Goal: Task Accomplishment & Management: Manage account settings

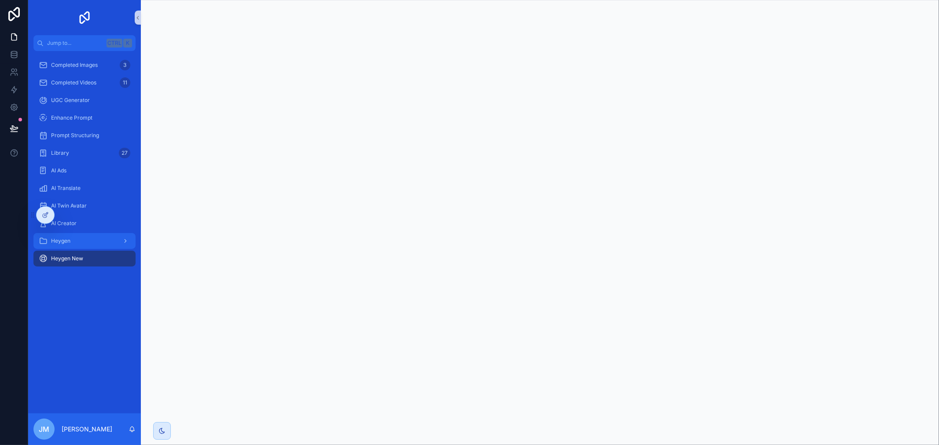
click at [126, 243] on icon "scrollable content" at bounding box center [125, 241] width 6 height 6
click at [134, 240] on link "Heygen" at bounding box center [84, 241] width 102 height 16
click at [104, 270] on div "Video Library" at bounding box center [89, 276] width 81 height 14
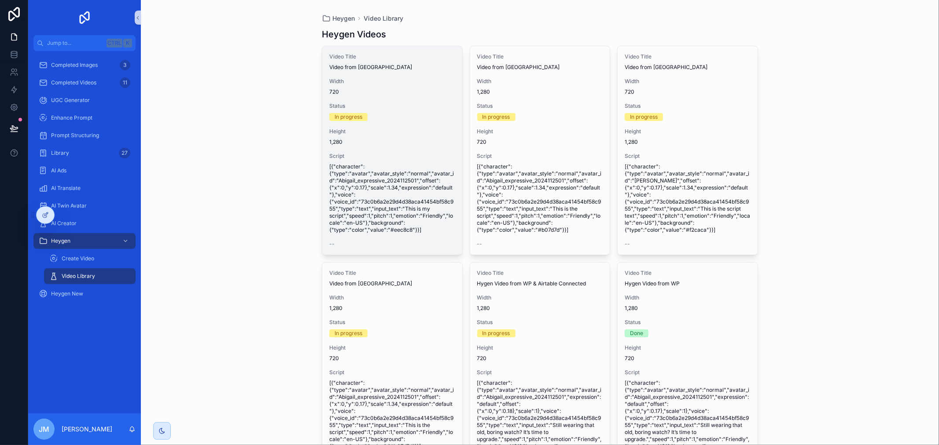
click at [419, 130] on span "Height" at bounding box center [392, 131] width 126 height 7
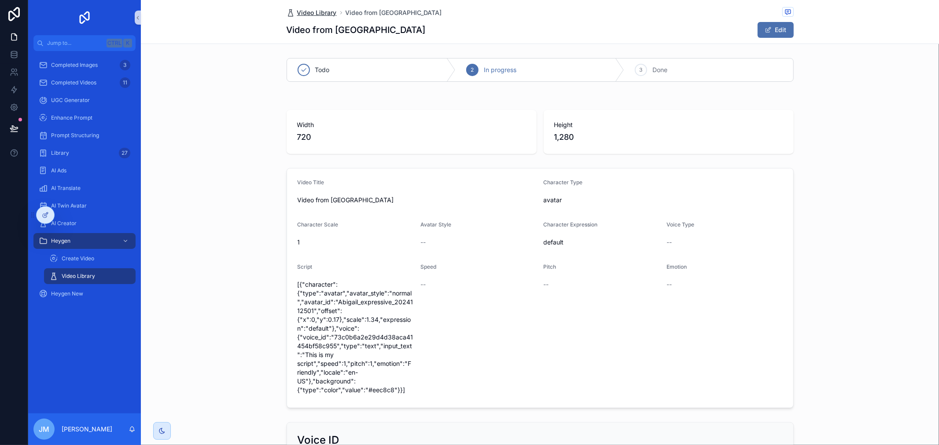
click at [323, 14] on span "Video Library" at bounding box center [317, 12] width 40 height 9
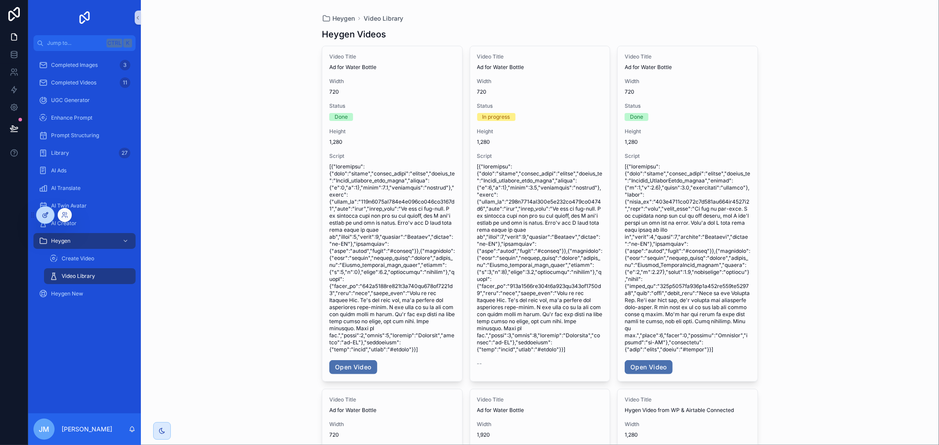
click at [47, 217] on icon at bounding box center [45, 215] width 7 height 7
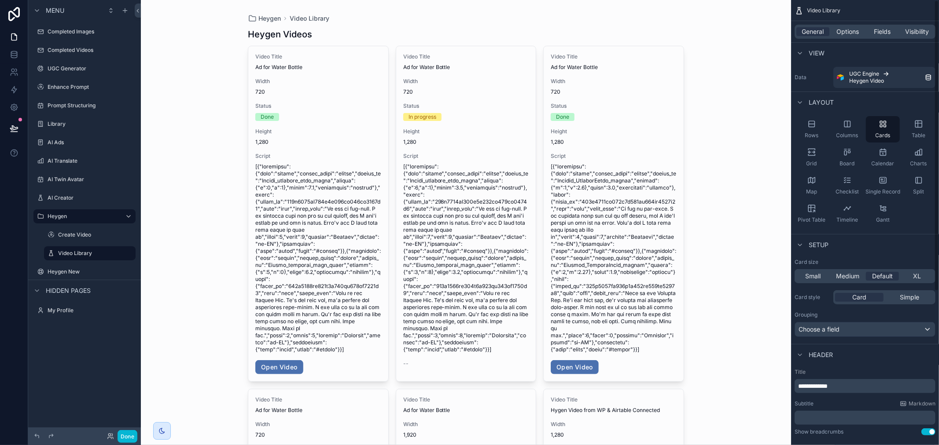
click at [856, 25] on div "General Options Fields Visibility" at bounding box center [864, 32] width 141 height 14
click at [885, 31] on span "Fields" at bounding box center [882, 31] width 17 height 9
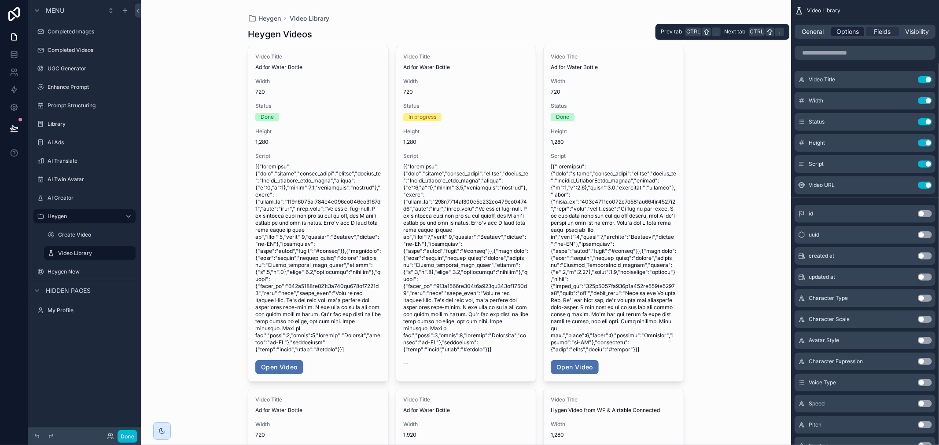
click at [853, 31] on span "Options" at bounding box center [847, 31] width 22 height 9
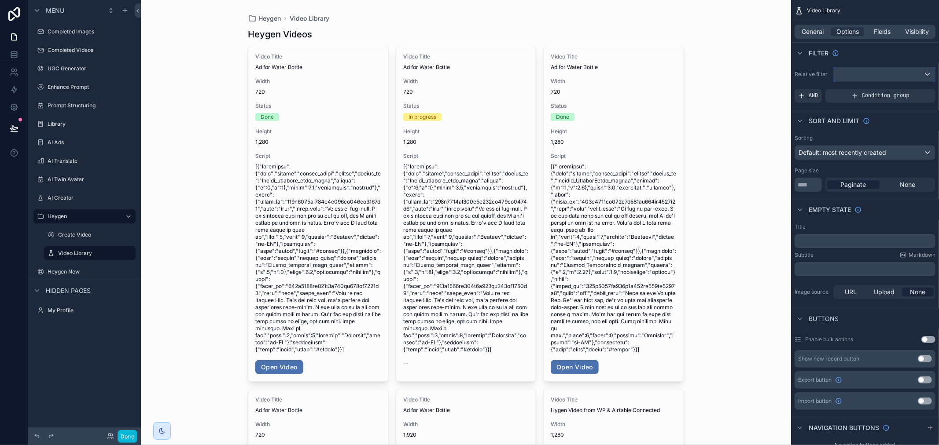
click at [868, 77] on div "scrollable content" at bounding box center [883, 74] width 101 height 14
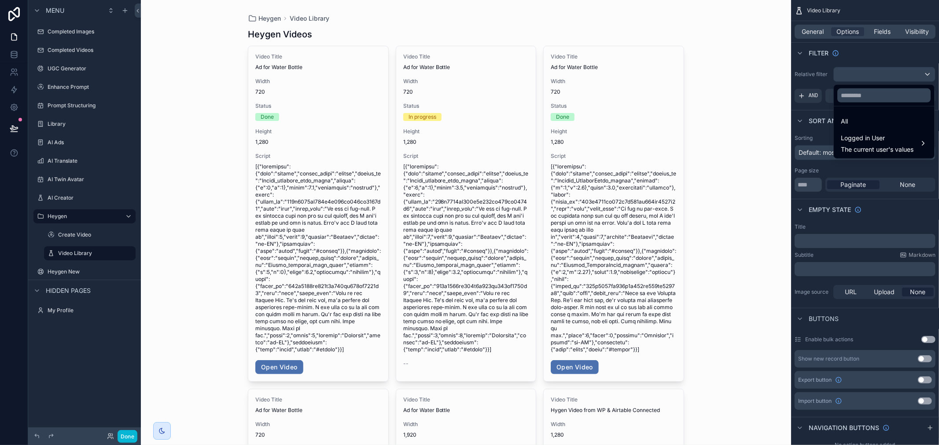
click at [868, 77] on div "scrollable content" at bounding box center [469, 222] width 939 height 445
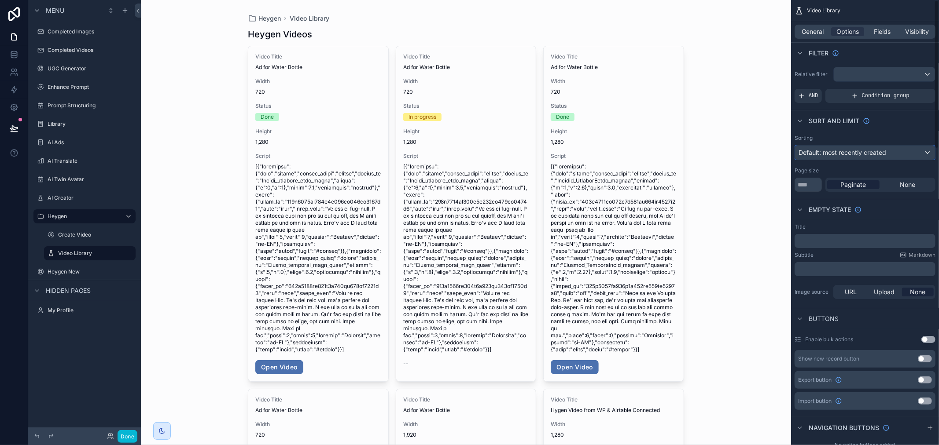
click at [830, 150] on span "Default: most recently created" at bounding box center [842, 152] width 88 height 7
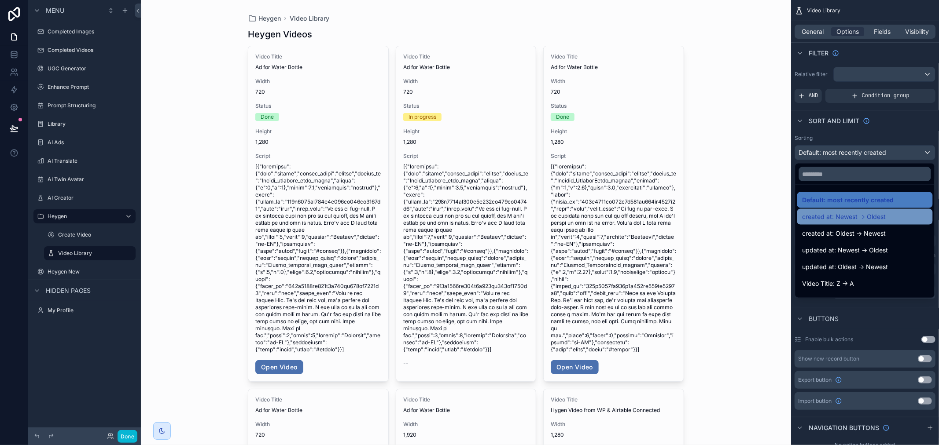
click at [863, 219] on span "created at: Newest -> Oldest" at bounding box center [844, 217] width 84 height 11
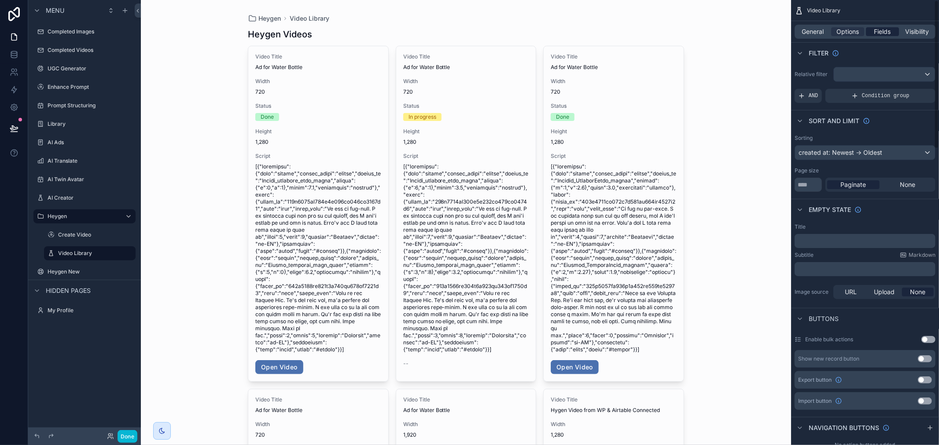
click at [880, 32] on span "Fields" at bounding box center [882, 31] width 17 height 9
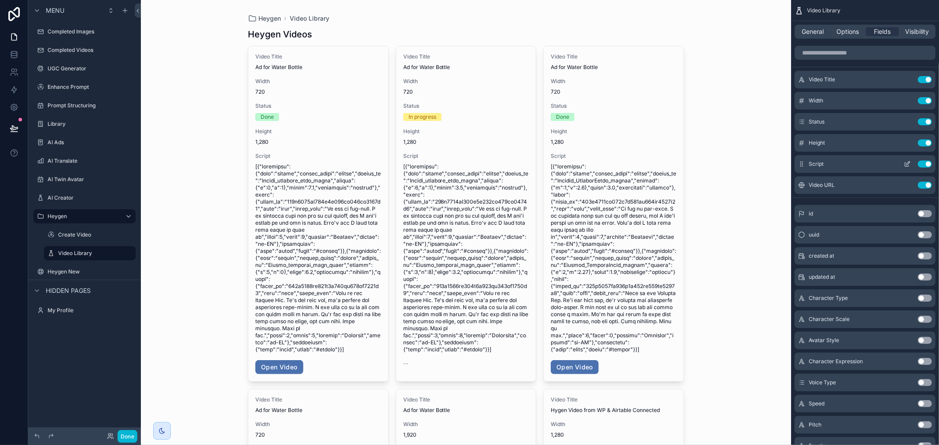
click at [926, 162] on button "Use setting" at bounding box center [924, 164] width 14 height 7
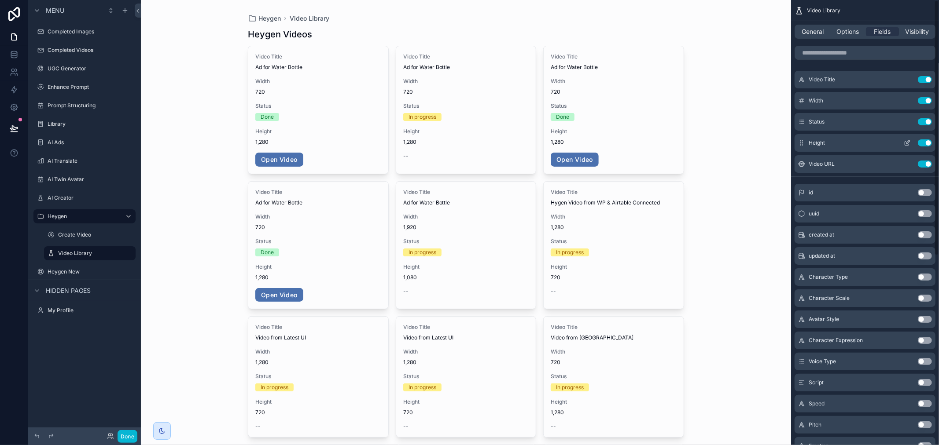
click at [924, 141] on button "Use setting" at bounding box center [924, 142] width 14 height 7
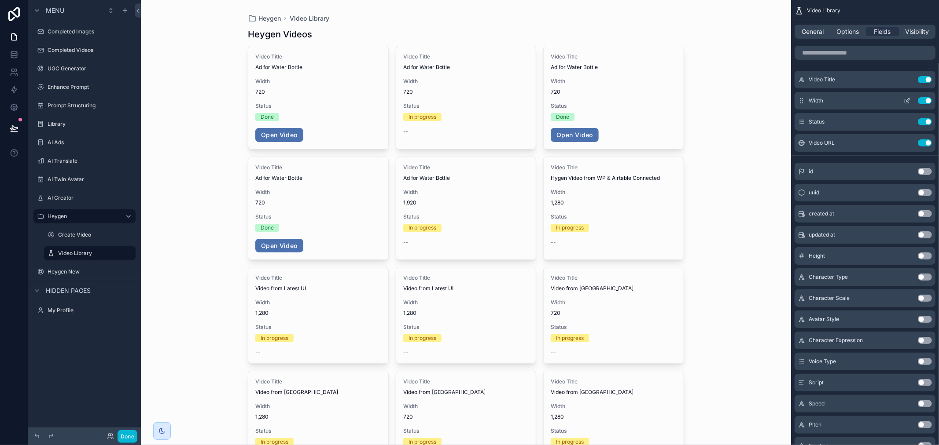
click at [923, 101] on button "Use setting" at bounding box center [924, 100] width 14 height 7
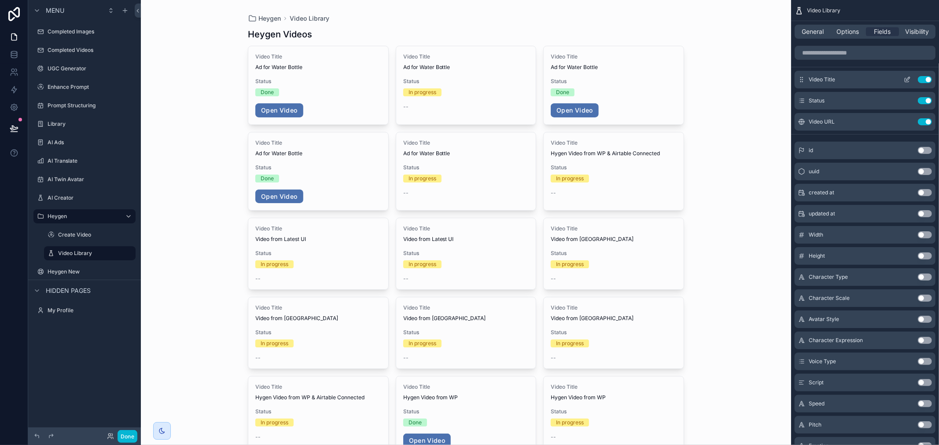
click at [907, 82] on icon "scrollable content" at bounding box center [907, 80] width 4 height 4
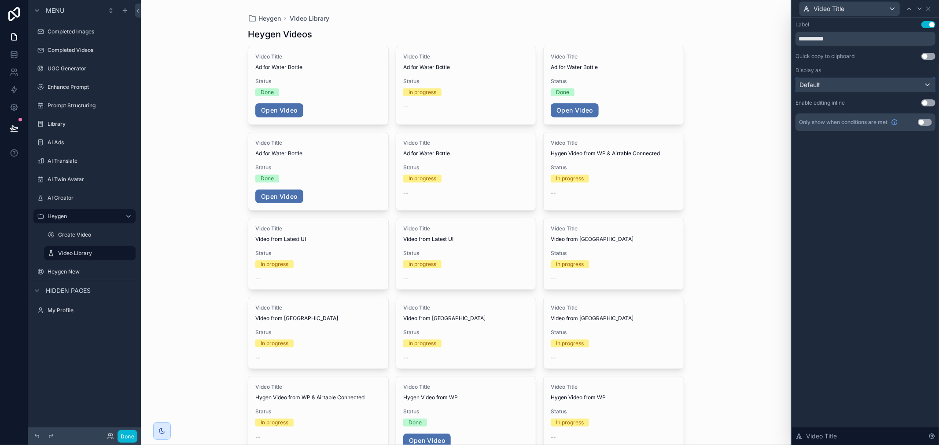
click at [886, 78] on div "Default" at bounding box center [865, 85] width 139 height 14
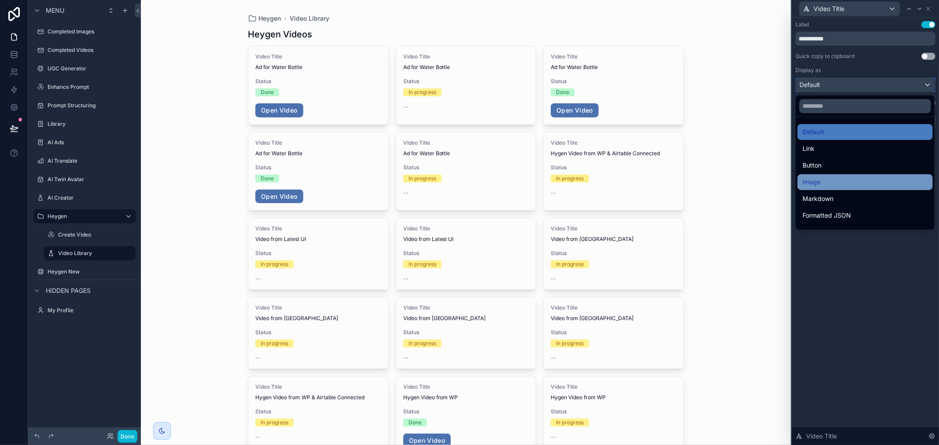
scroll to position [95, 0]
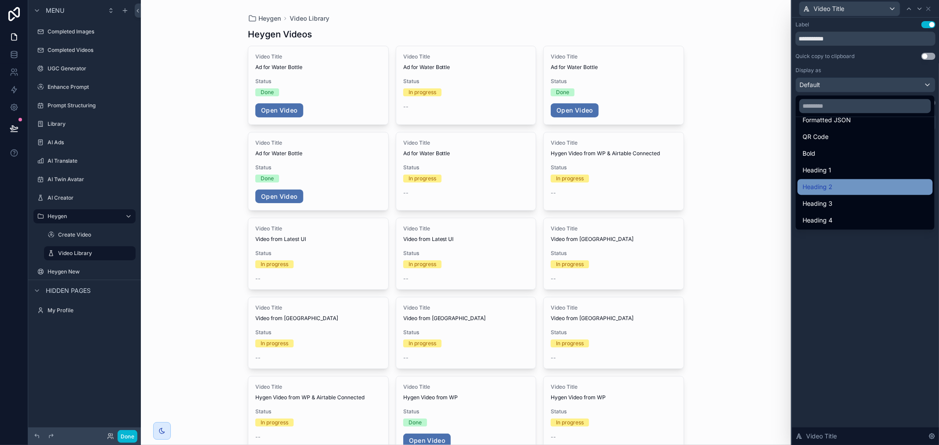
click at [842, 182] on div "Heading 2" at bounding box center [865, 187] width 125 height 11
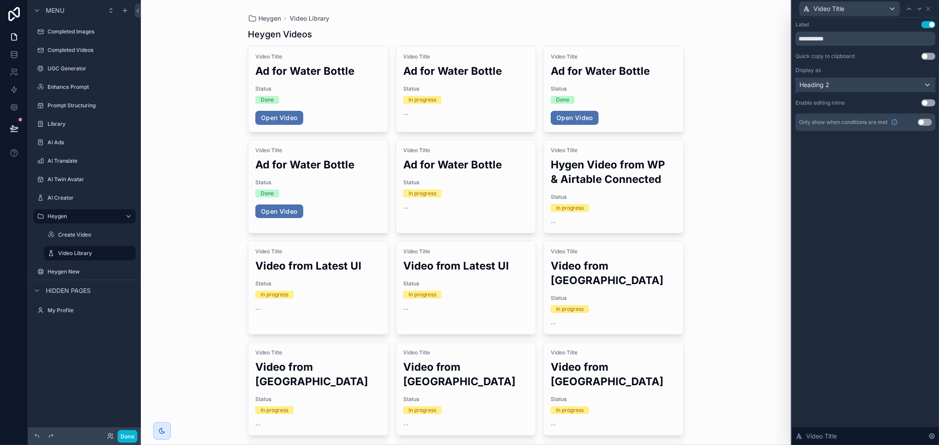
click at [841, 81] on div "Heading 2" at bounding box center [865, 85] width 139 height 14
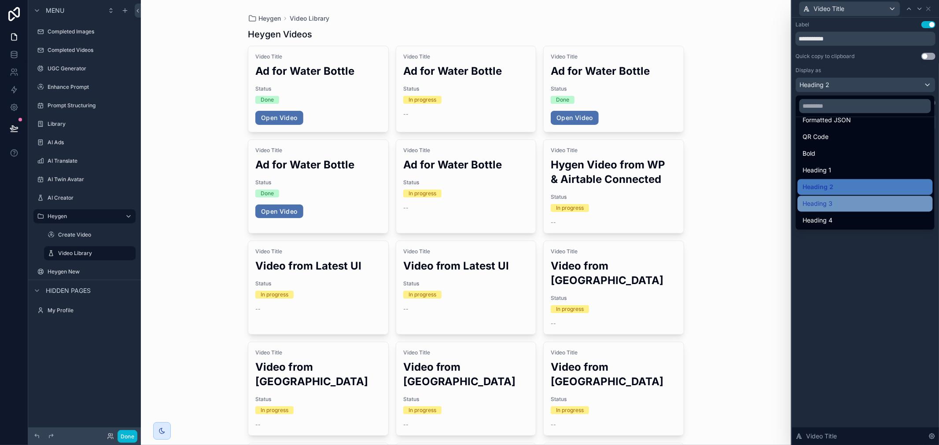
click at [830, 201] on span "Heading 3" at bounding box center [818, 203] width 30 height 11
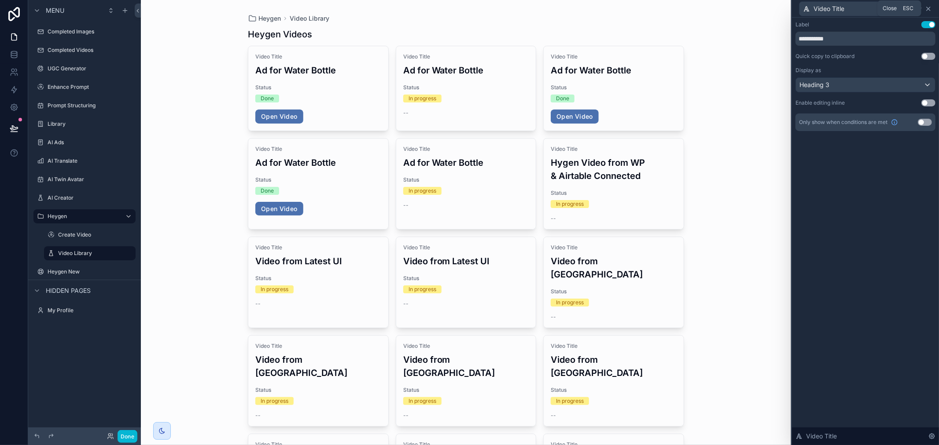
click at [925, 10] on icon at bounding box center [927, 8] width 7 height 7
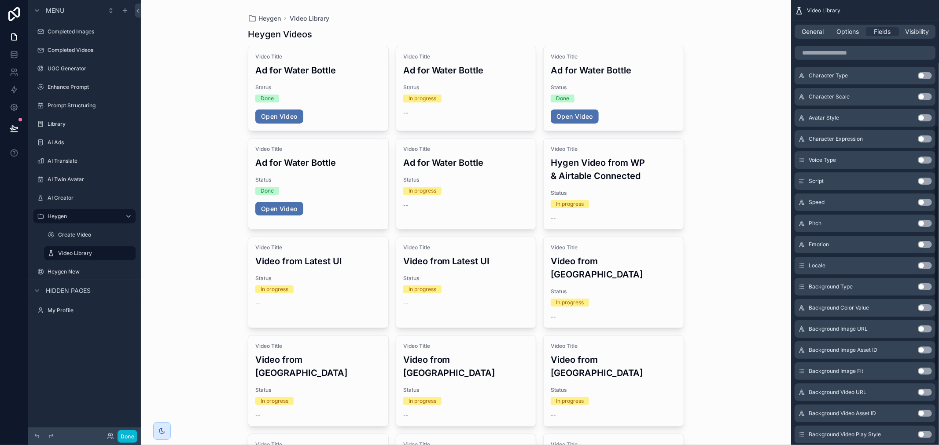
scroll to position [244, 0]
click at [929, 246] on button "Use setting" at bounding box center [924, 244] width 14 height 7
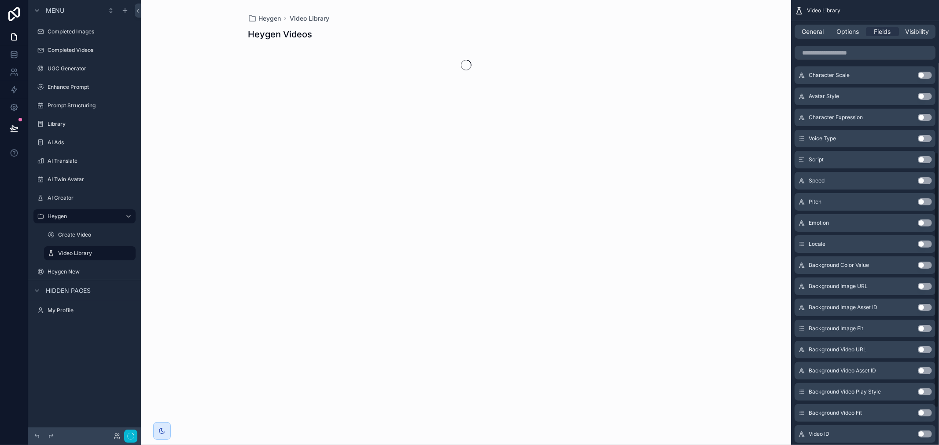
scroll to position [265, 0]
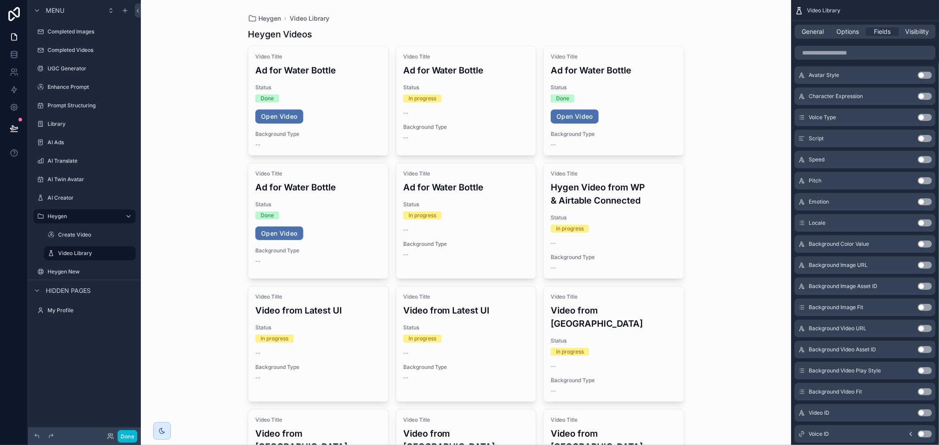
click at [927, 243] on button "Use setting" at bounding box center [924, 244] width 14 height 7
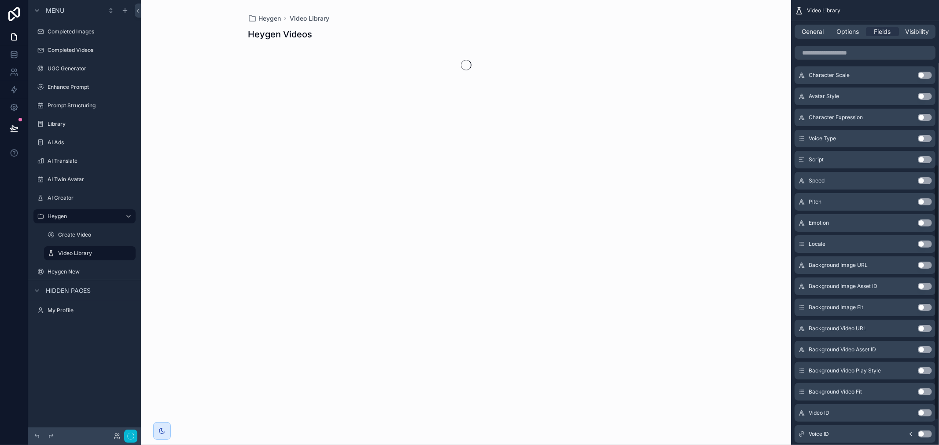
scroll to position [286, 0]
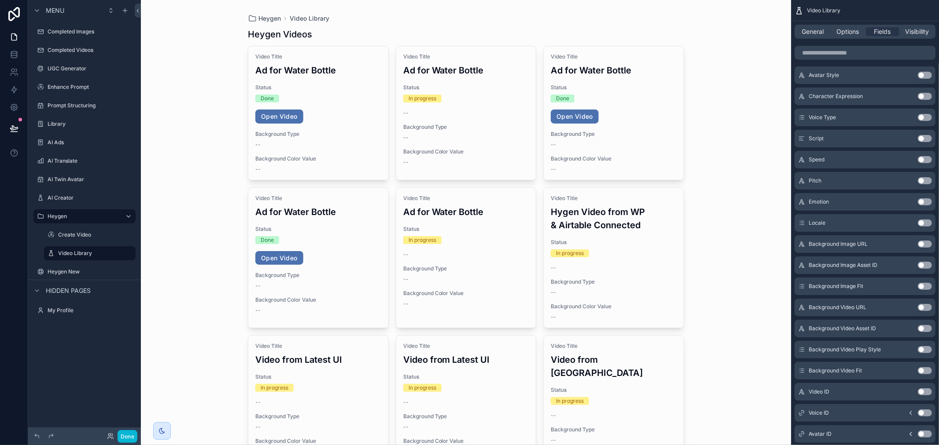
click at [927, 243] on button "Use setting" at bounding box center [924, 244] width 14 height 7
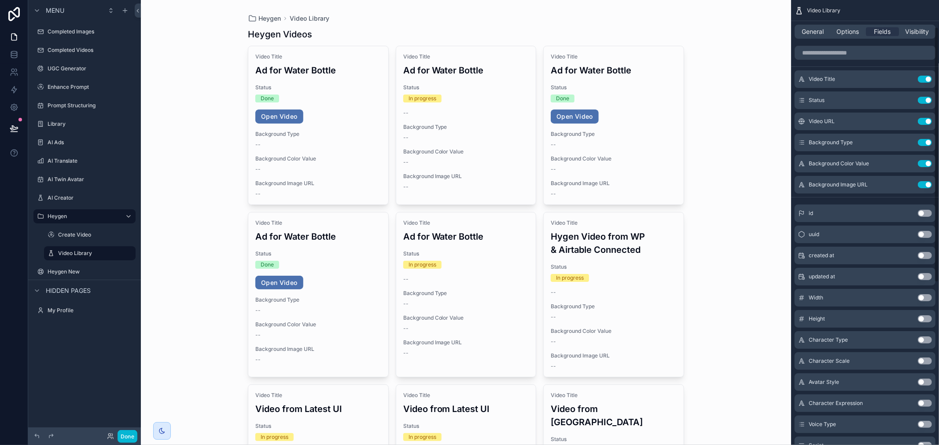
scroll to position [0, 0]
click at [922, 183] on button "Use setting" at bounding box center [924, 185] width 14 height 7
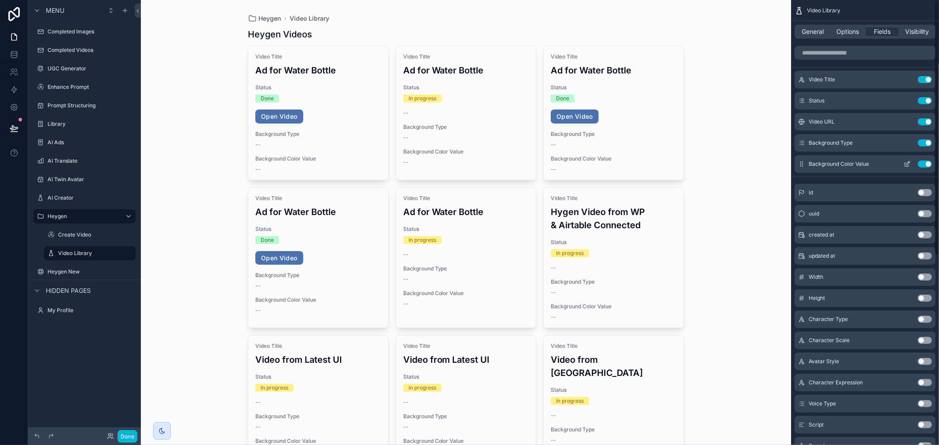
click at [925, 163] on button "Use setting" at bounding box center [924, 164] width 14 height 7
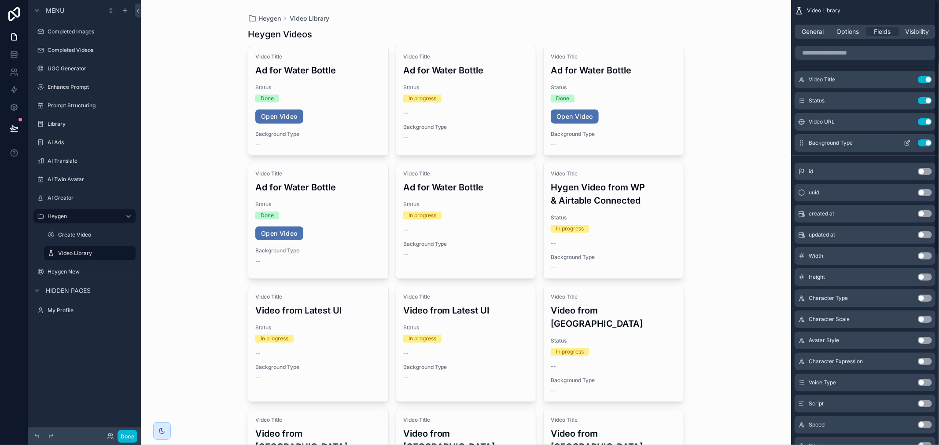
click at [925, 143] on button "Use setting" at bounding box center [924, 142] width 14 height 7
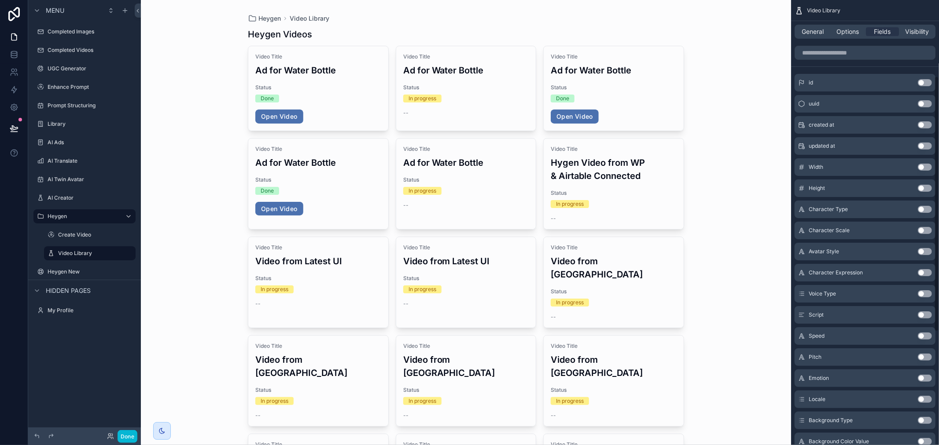
scroll to position [36, 0]
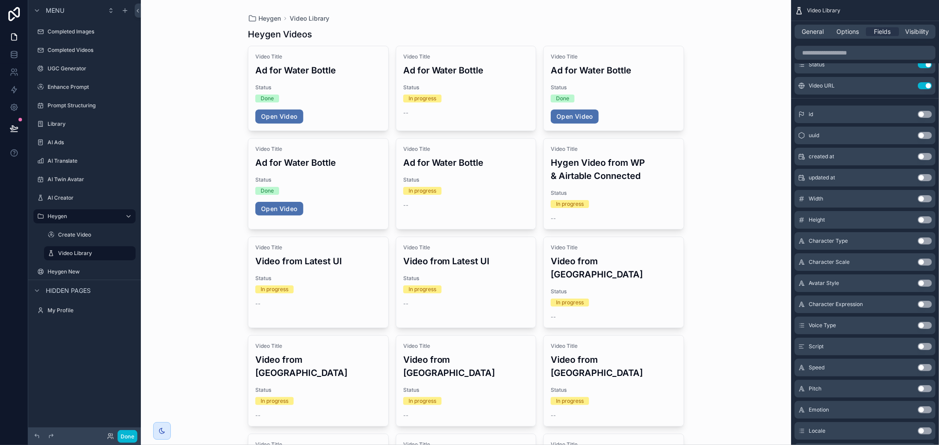
click at [924, 286] on div "Avatar Style Use setting" at bounding box center [864, 284] width 141 height 18
click at [924, 284] on button "Use setting" at bounding box center [924, 283] width 14 height 7
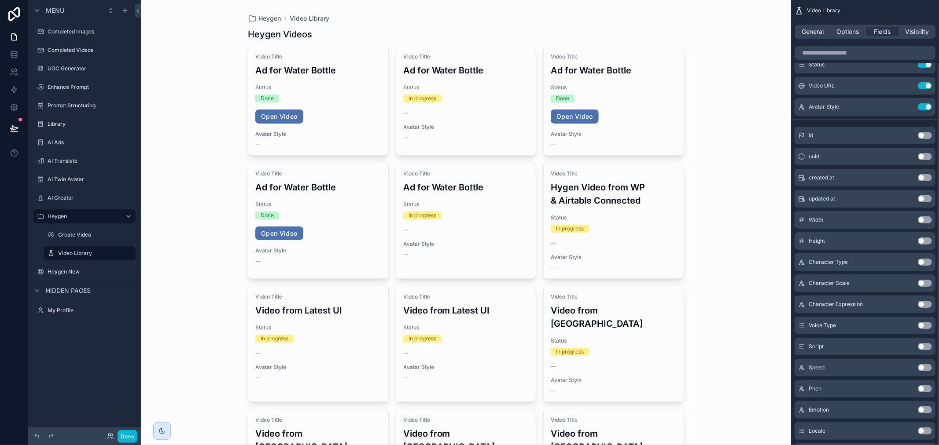
click at [924, 284] on button "Use setting" at bounding box center [924, 283] width 14 height 7
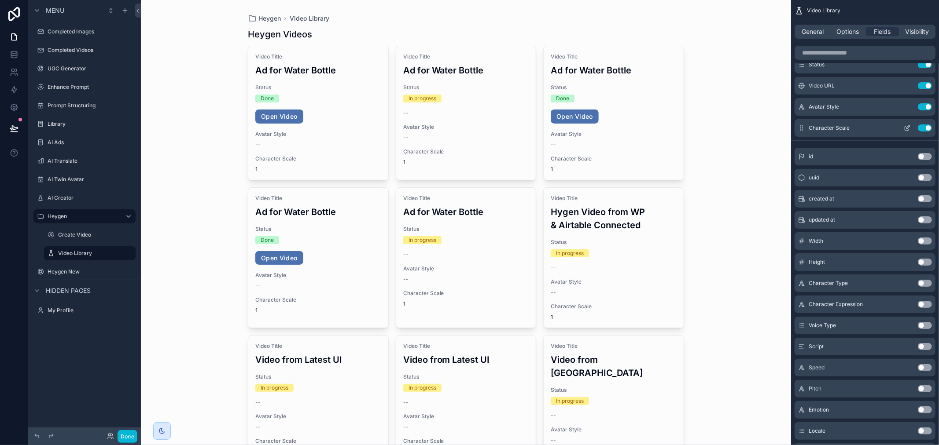
click at [920, 129] on button "Use setting" at bounding box center [924, 128] width 14 height 7
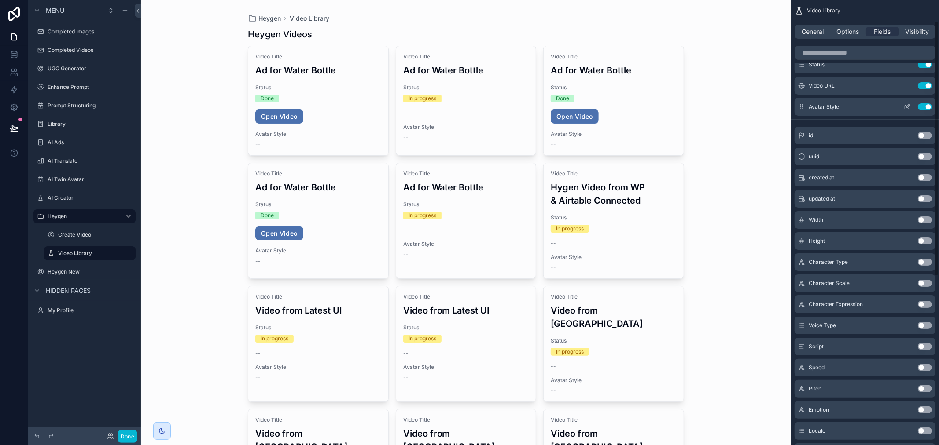
click at [925, 107] on button "Use setting" at bounding box center [924, 106] width 14 height 7
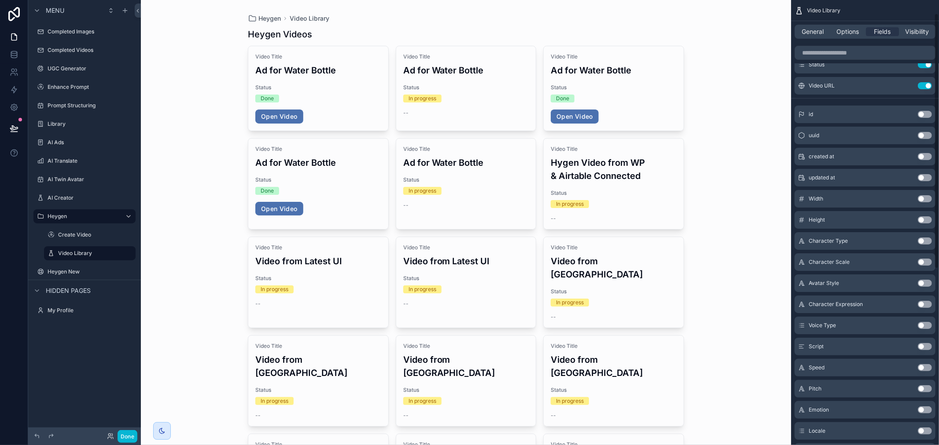
scroll to position [0, 0]
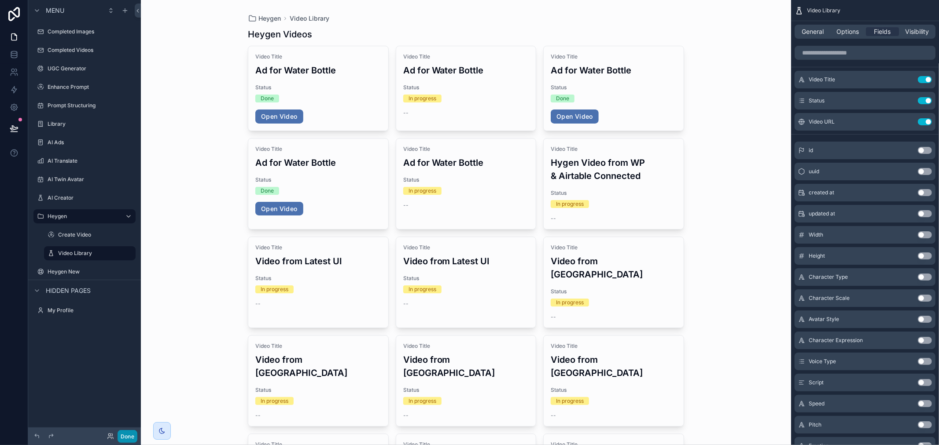
click at [128, 433] on button "Done" at bounding box center [127, 436] width 20 height 13
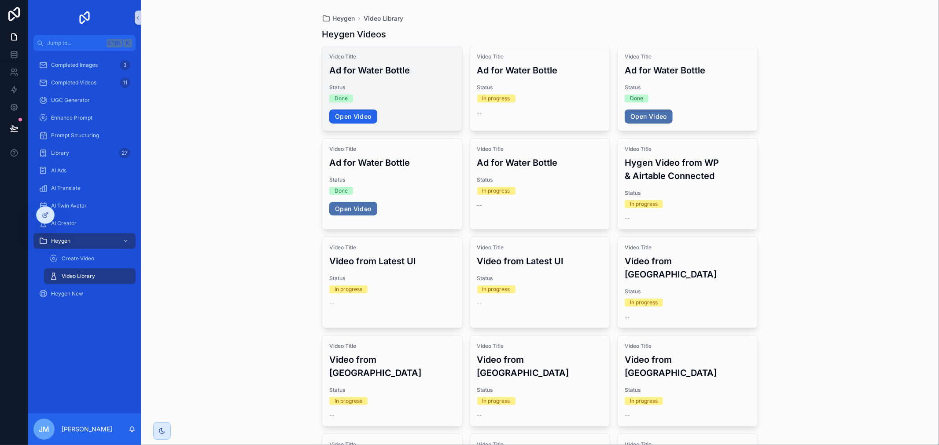
click at [361, 112] on link "Open Video" at bounding box center [353, 117] width 48 height 14
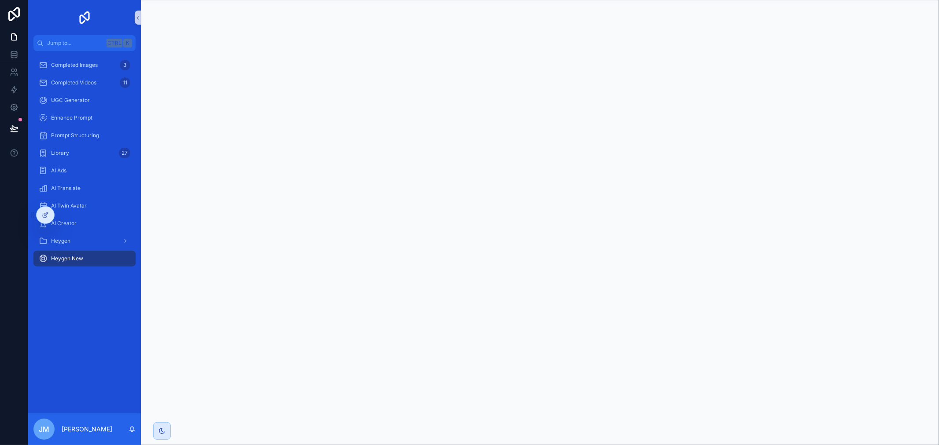
click at [110, 260] on div "Heygen New" at bounding box center [85, 259] width 92 height 14
click at [48, 219] on div at bounding box center [46, 215] width 18 height 17
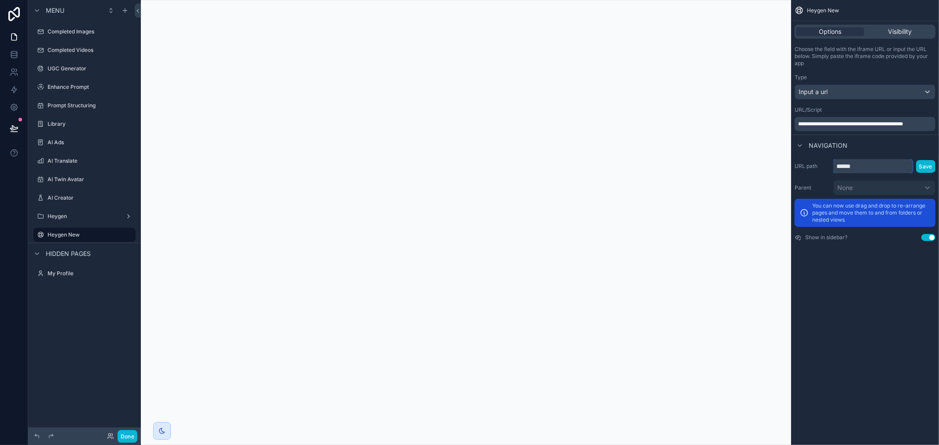
click at [865, 164] on input "******" at bounding box center [872, 166] width 79 height 14
type input "*"
drag, startPoint x: 857, startPoint y: 165, endPoint x: 839, endPoint y: 166, distance: 18.0
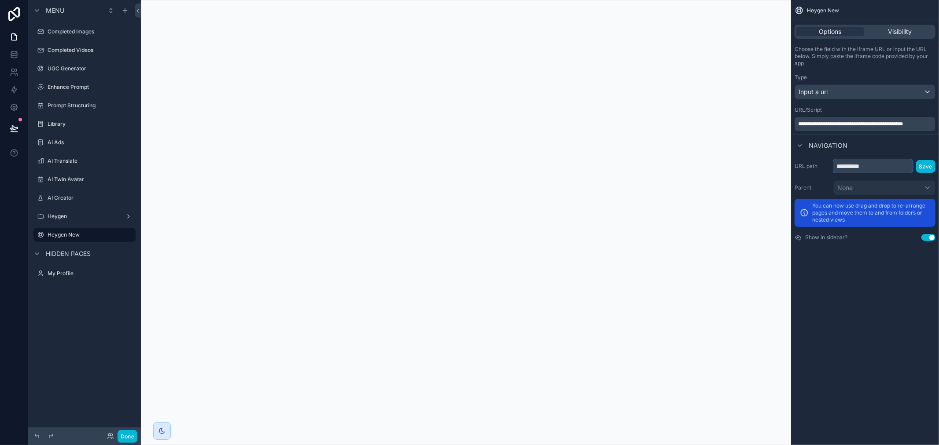
click at [839, 166] on input "**********" at bounding box center [872, 166] width 79 height 14
type input "******"
click at [867, 284] on div "**********" at bounding box center [865, 222] width 148 height 445
click at [923, 164] on button "Save" at bounding box center [925, 166] width 19 height 13
click at [928, 168] on button "Save" at bounding box center [925, 166] width 19 height 13
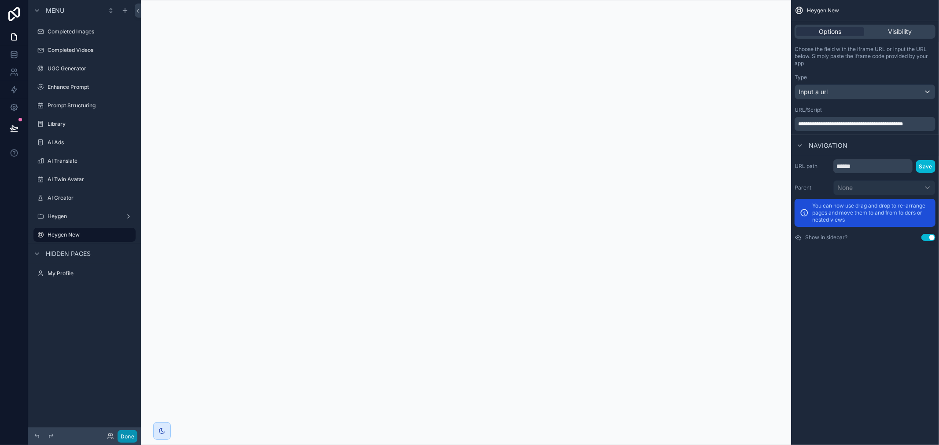
click at [129, 433] on button "Done" at bounding box center [127, 436] width 20 height 13
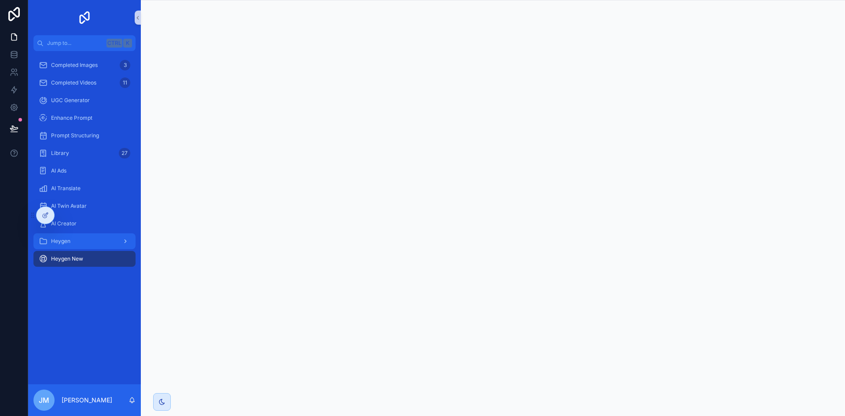
click at [125, 241] on icon "scrollable content" at bounding box center [126, 241] width 2 height 3
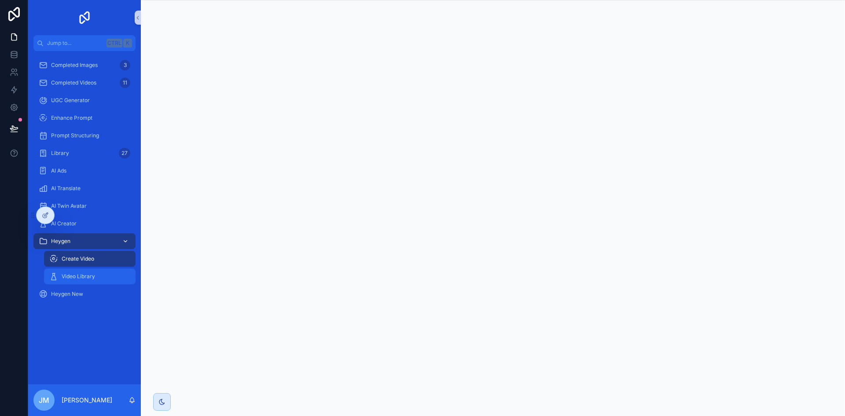
click at [98, 277] on div "Video Library" at bounding box center [89, 276] width 81 height 14
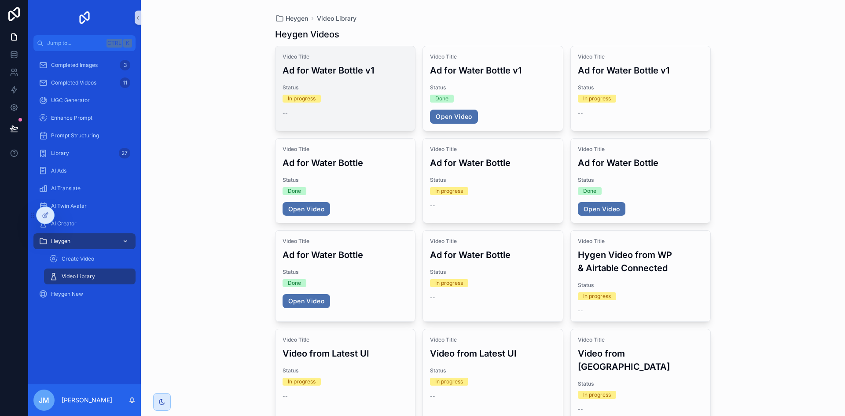
click at [350, 85] on span "Status" at bounding box center [345, 87] width 126 height 7
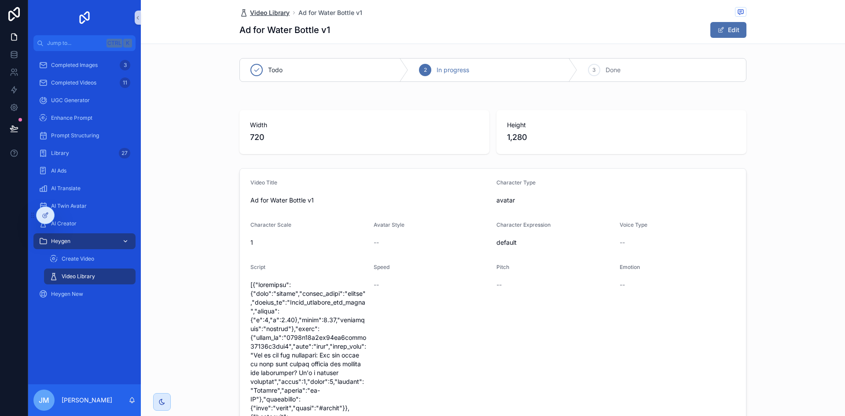
click at [268, 14] on span "Video Library" at bounding box center [270, 12] width 40 height 9
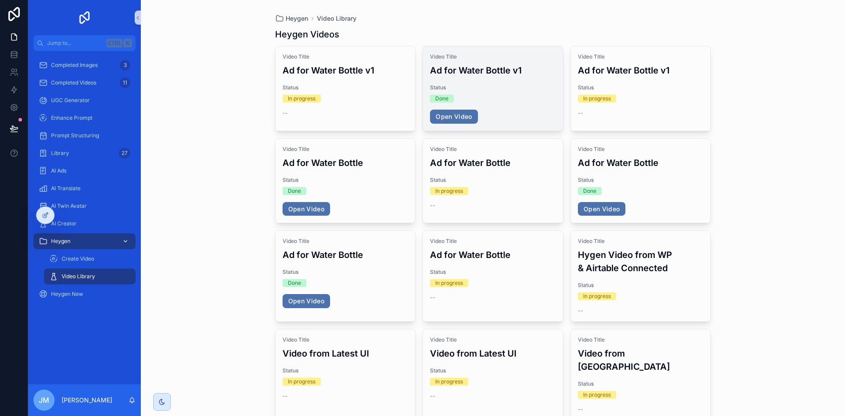
click at [468, 80] on div "Video Title Ad for Water Bottle v1 Status Done Open Video" at bounding box center [493, 88] width 140 height 84
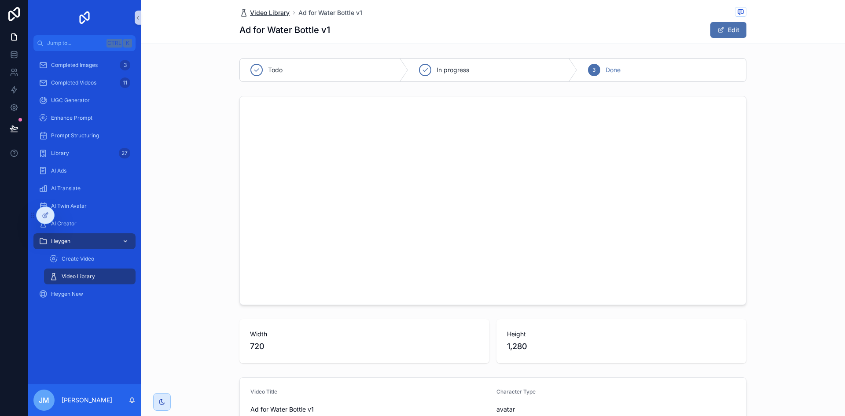
click at [266, 9] on span "Video Library" at bounding box center [270, 12] width 40 height 9
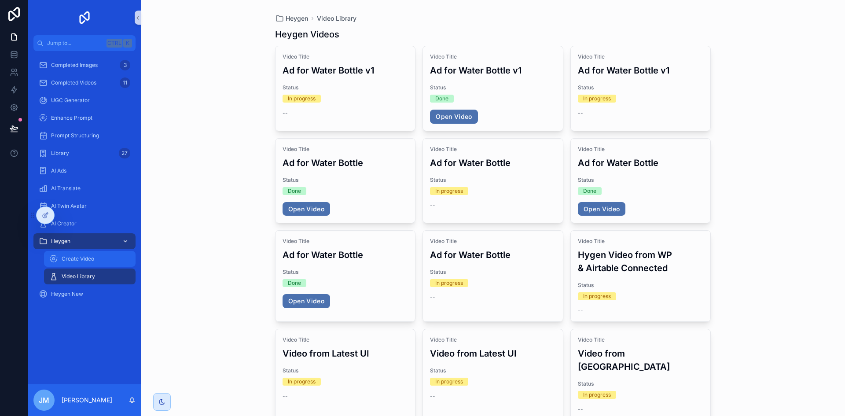
click at [93, 264] on div "Create Video" at bounding box center [89, 259] width 81 height 14
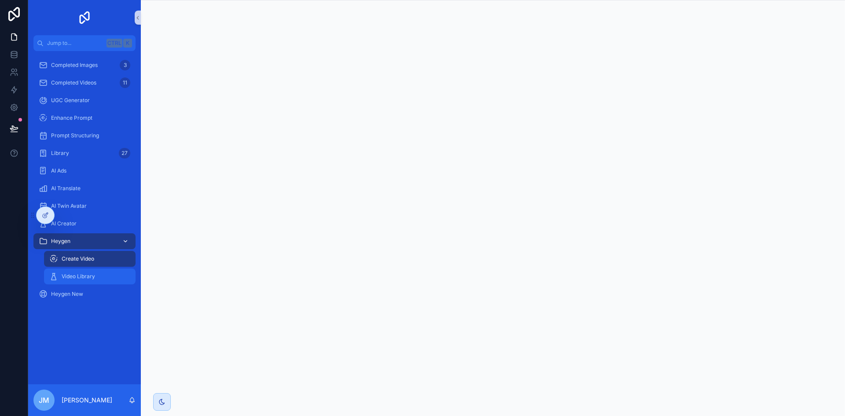
click at [88, 277] on span "Video Library" at bounding box center [78, 276] width 33 height 7
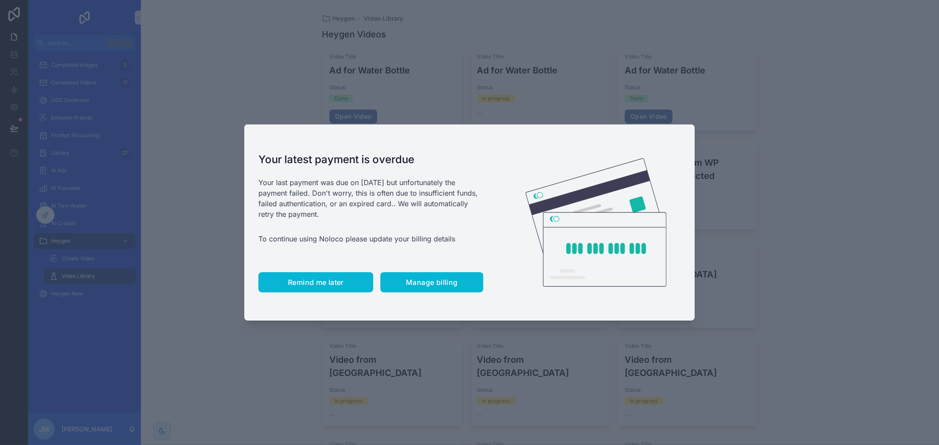
click at [311, 283] on span "Remind me later" at bounding box center [316, 282] width 56 height 9
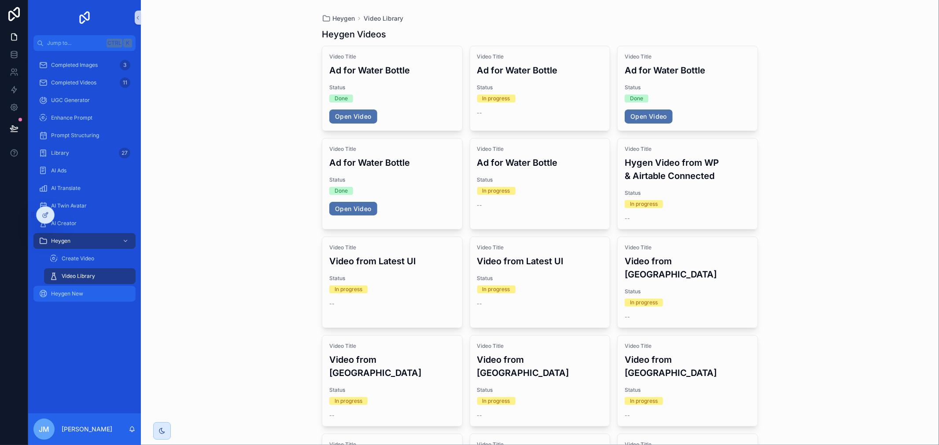
click at [97, 291] on div "Heygen New" at bounding box center [85, 294] width 92 height 14
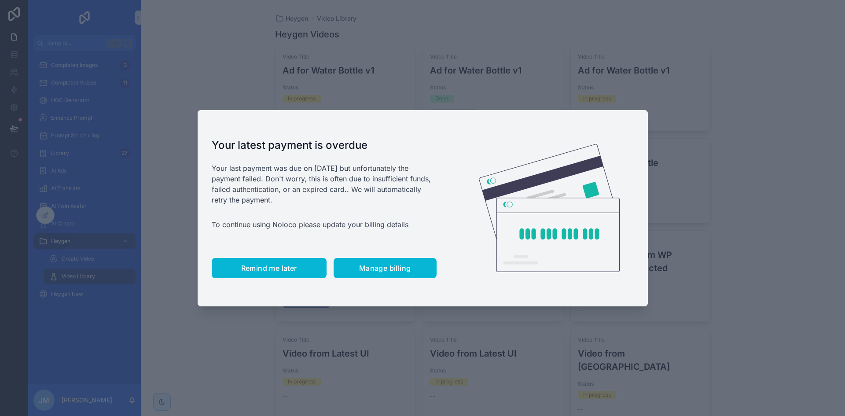
click at [258, 266] on span "Remind me later" at bounding box center [269, 268] width 56 height 9
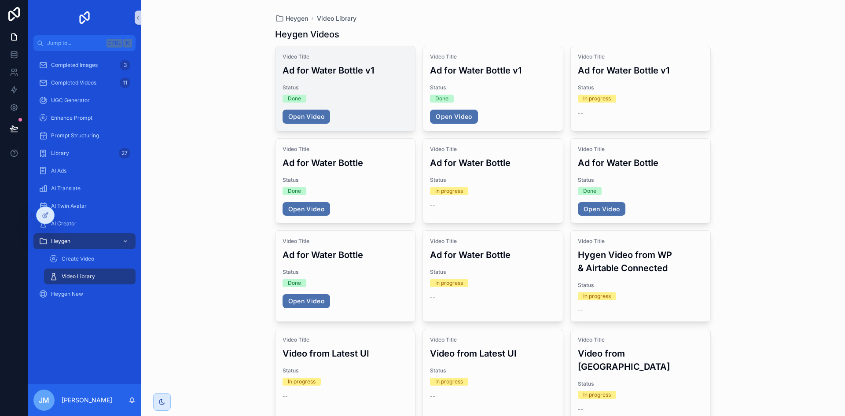
click at [356, 93] on div "Status Done" at bounding box center [345, 93] width 126 height 18
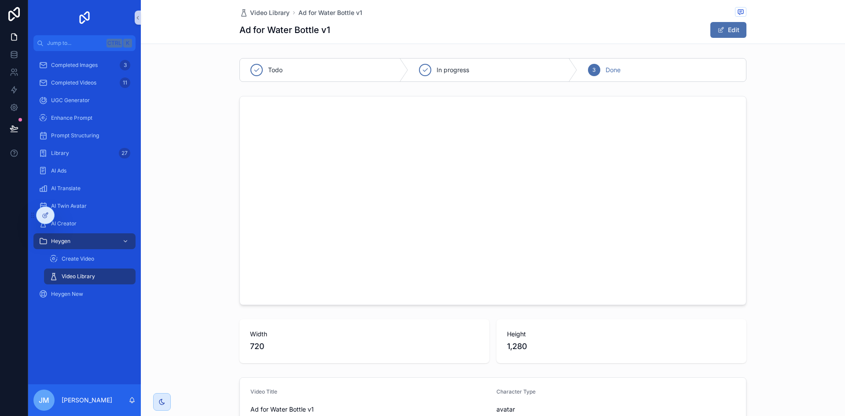
click at [763, 257] on div "scrollable content" at bounding box center [493, 200] width 704 height 216
click at [95, 276] on div "Video Library" at bounding box center [89, 276] width 81 height 14
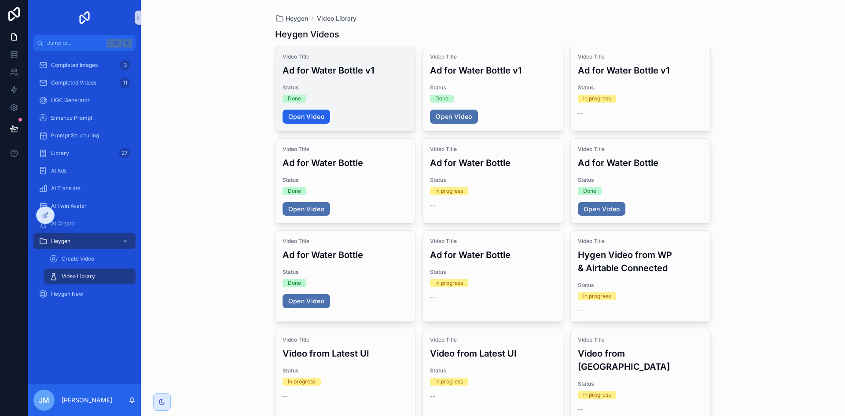
drag, startPoint x: 309, startPoint y: 117, endPoint x: 318, endPoint y: 126, distance: 12.4
click at [318, 122] on link "Open Video" at bounding box center [306, 117] width 48 height 14
